Goal: Information Seeking & Learning: Find specific fact

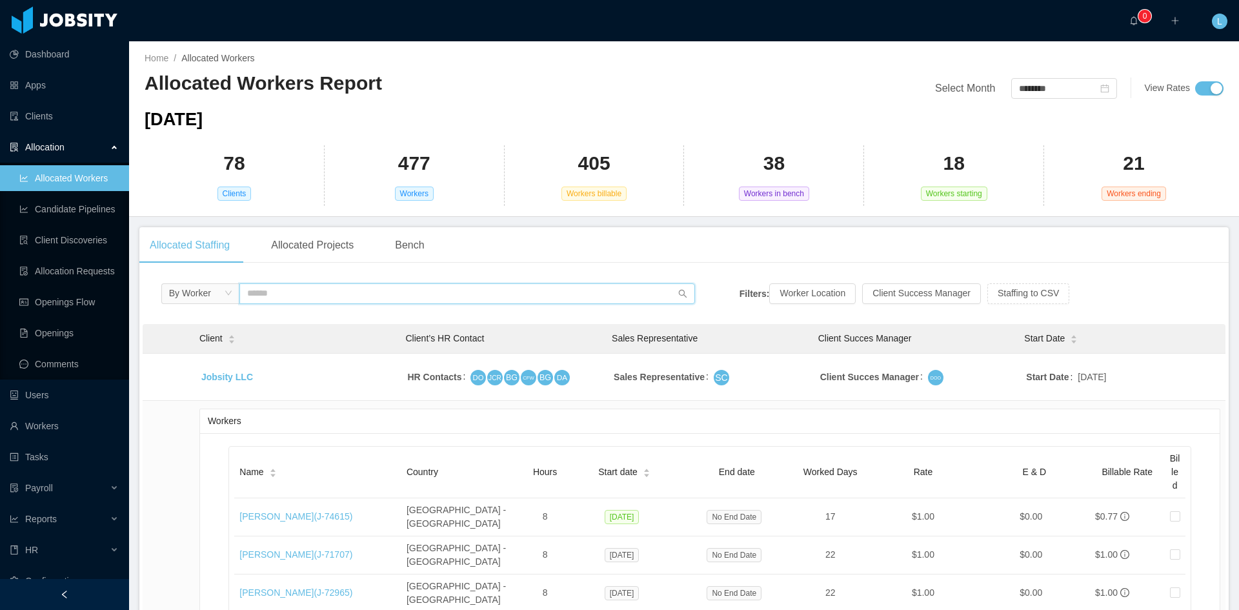
click at [312, 299] on input "text" at bounding box center [466, 293] width 455 height 21
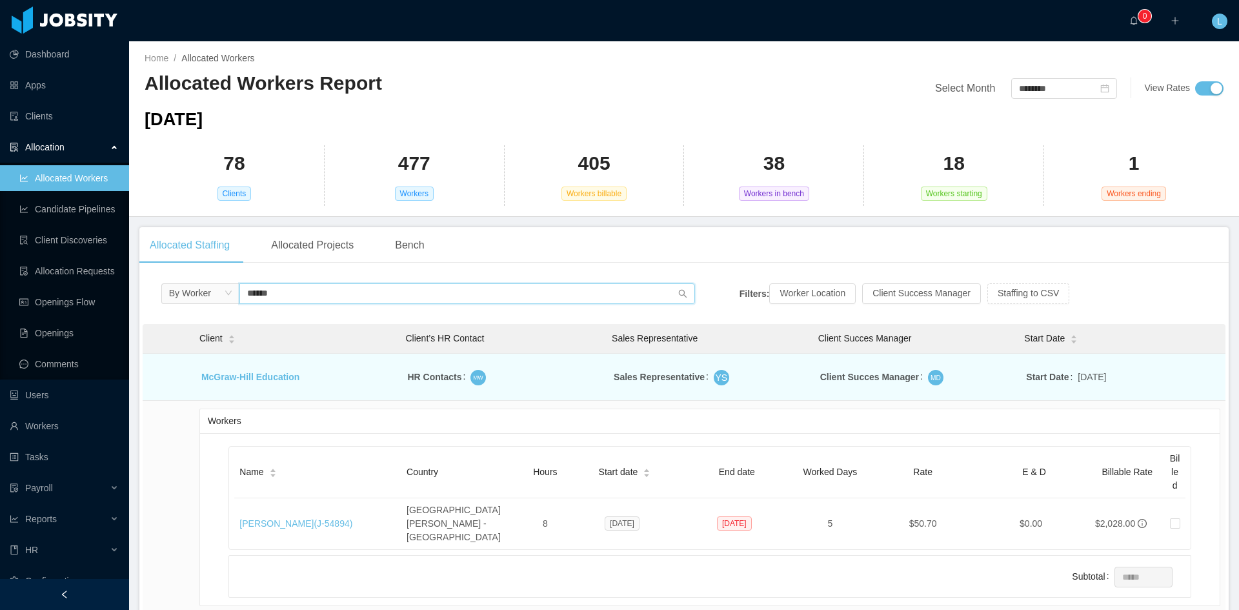
scroll to position [65, 0]
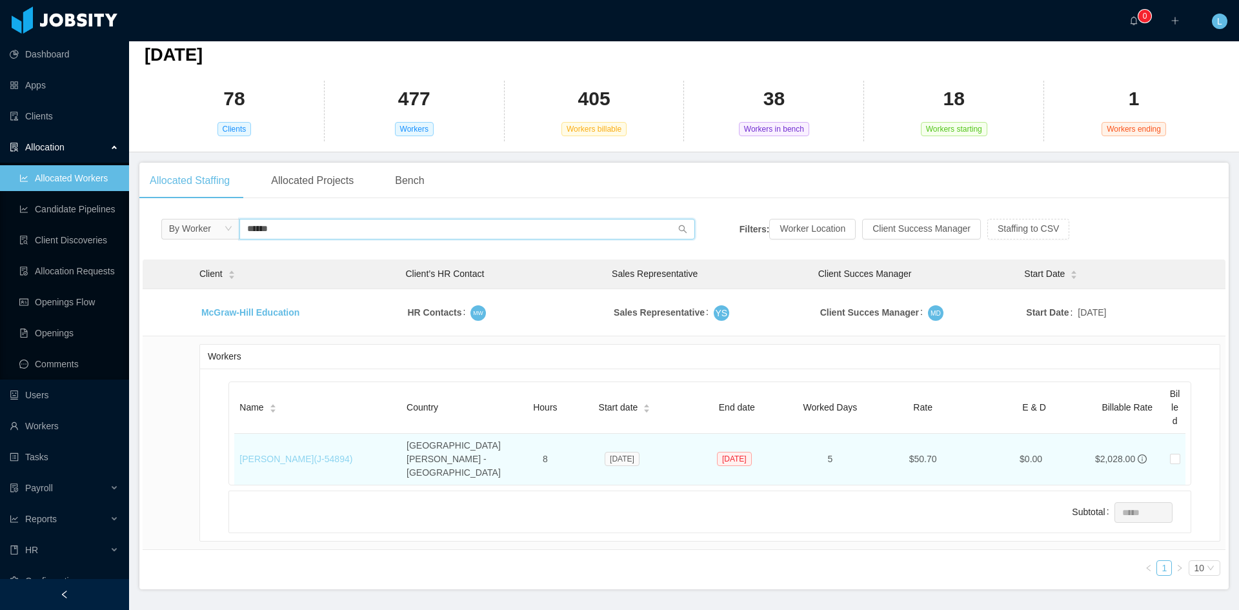
type input "******"
click at [320, 453] on link "[PERSON_NAME] (J- 54894 )" at bounding box center [295, 458] width 113 height 10
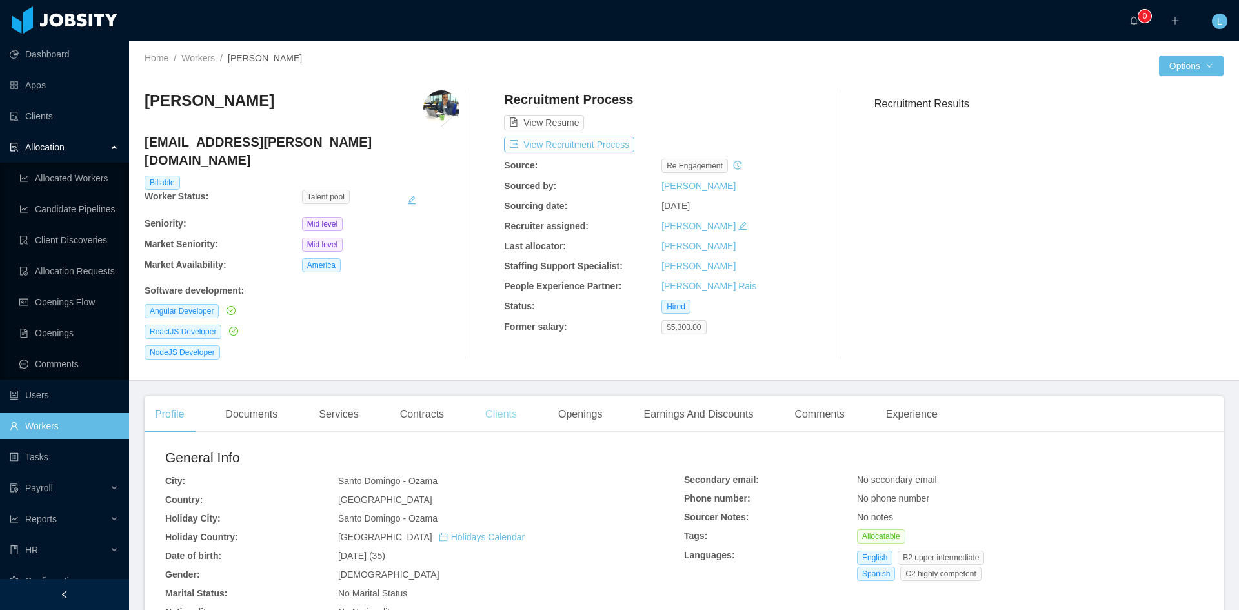
click at [499, 396] on div "Clients" at bounding box center [501, 414] width 52 height 36
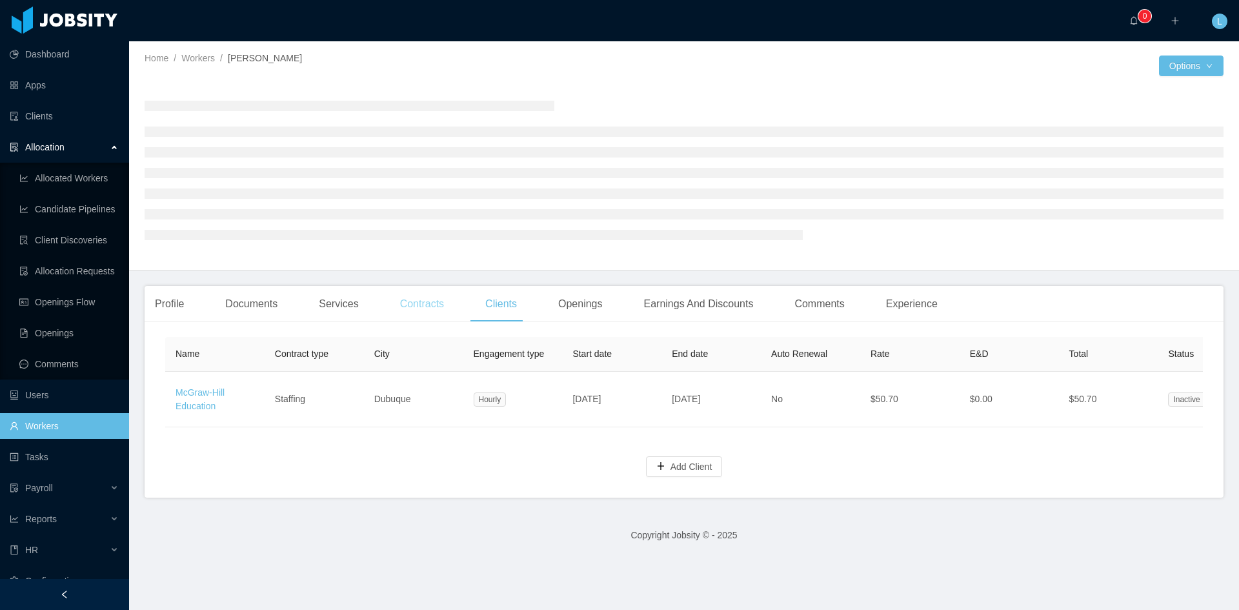
click at [427, 306] on div "Contracts" at bounding box center [422, 304] width 65 height 36
